Goal: Obtain resource: Download file/media

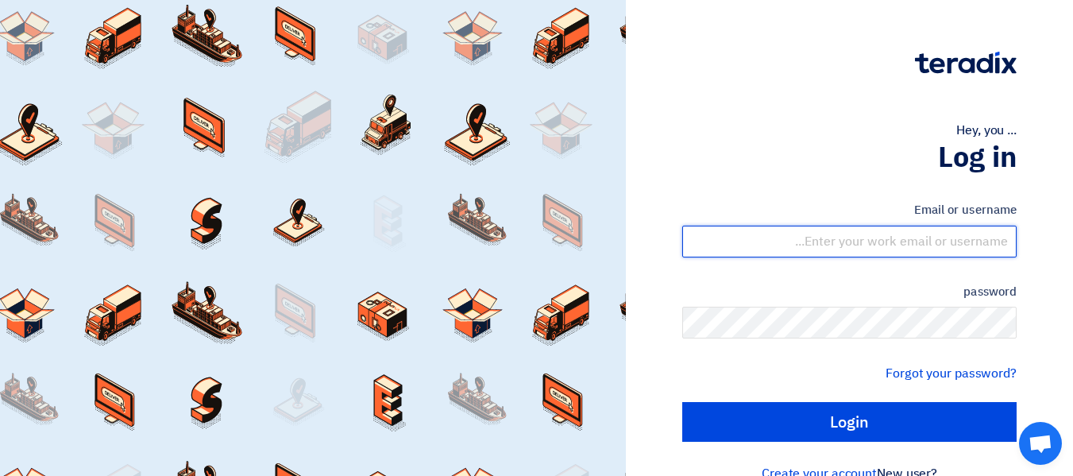
click at [934, 238] on input "text" at bounding box center [849, 241] width 334 height 32
type input "[PERSON_NAME][EMAIL_ADDRESS][DOMAIN_NAME]"
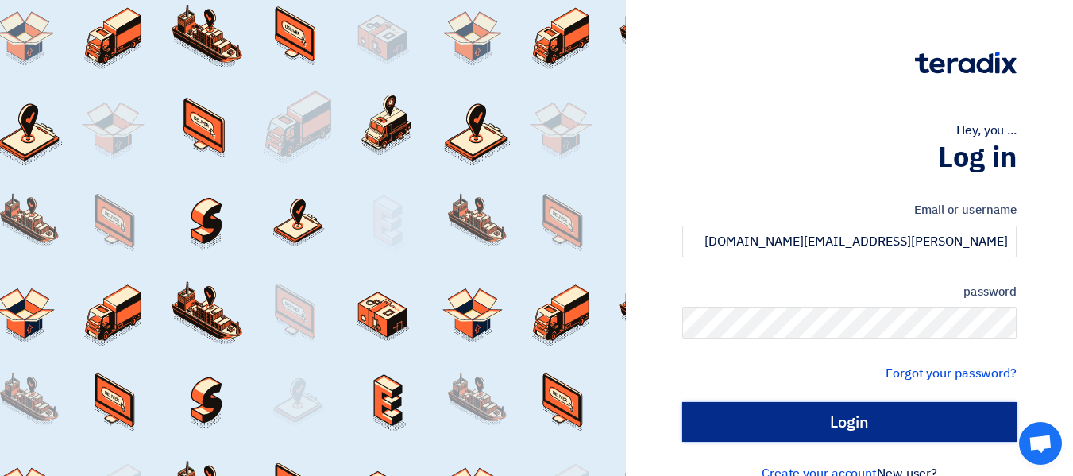
click at [968, 429] on input "Login" at bounding box center [849, 422] width 334 height 40
type input "Sign in"
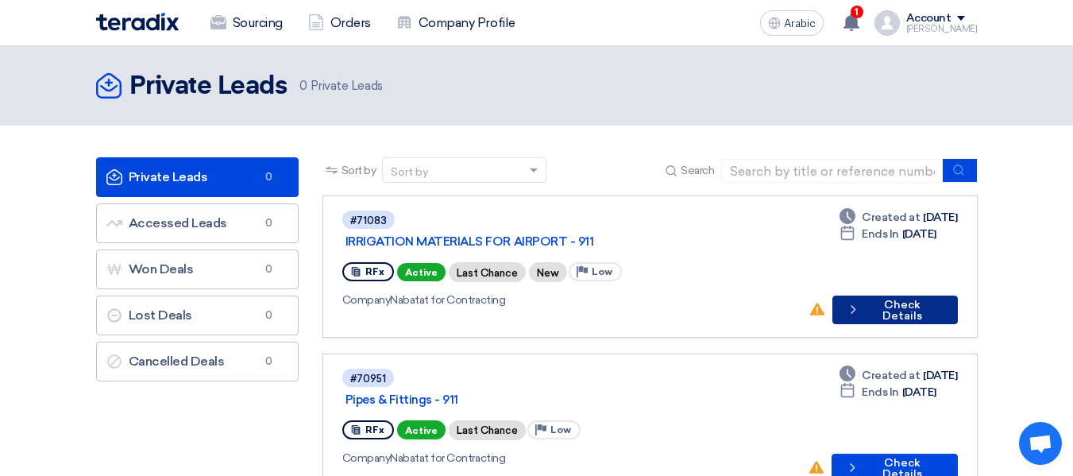
click at [876, 295] on button "Check details Check Details" at bounding box center [894, 309] width 125 height 29
click at [882, 298] on font "Check Details" at bounding box center [902, 310] width 40 height 25
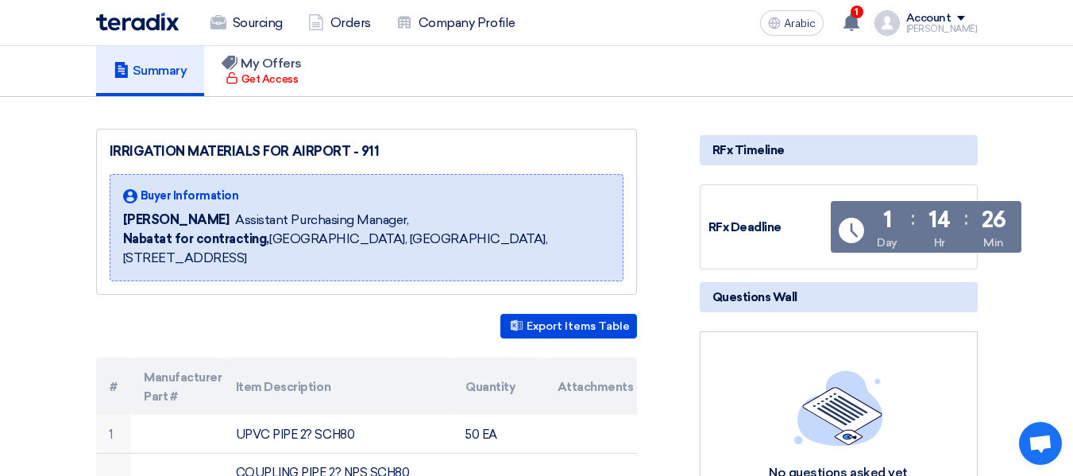
scroll to position [79, 0]
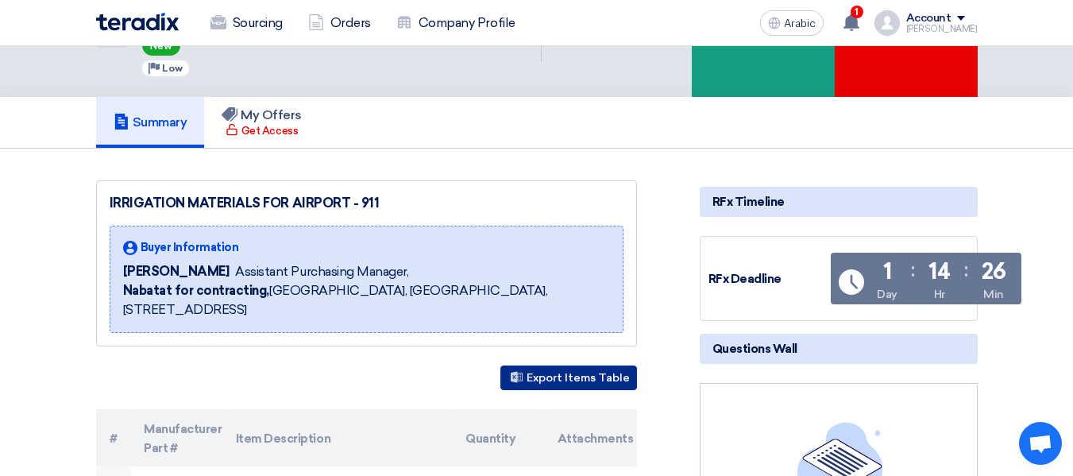
click at [545, 365] on button "Export Items Table" at bounding box center [568, 377] width 137 height 25
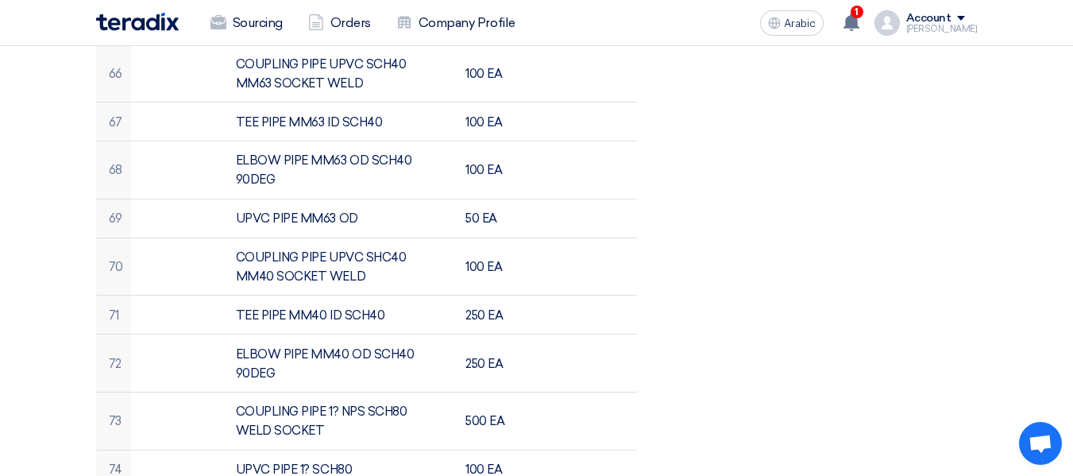
scroll to position [3255, 0]
